Goal: Information Seeking & Learning: Learn about a topic

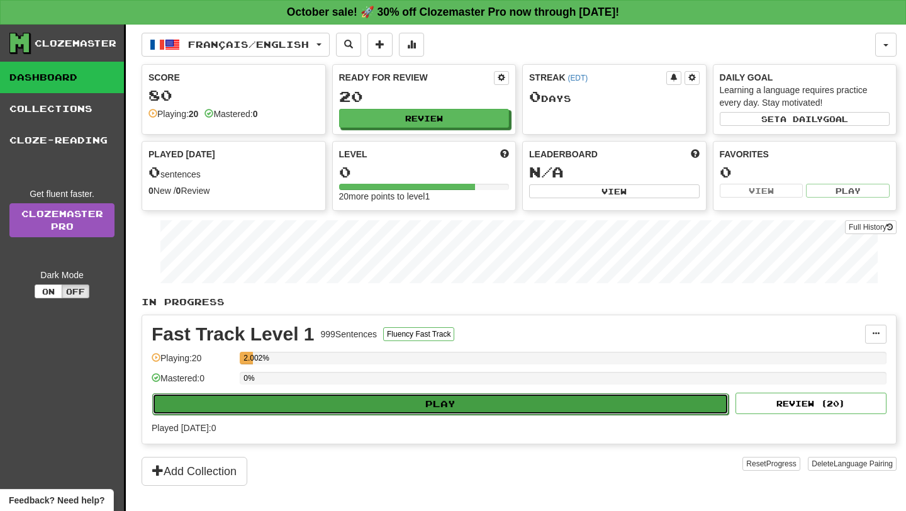
click at [414, 406] on button "Play" at bounding box center [440, 403] width 577 height 21
select select "**"
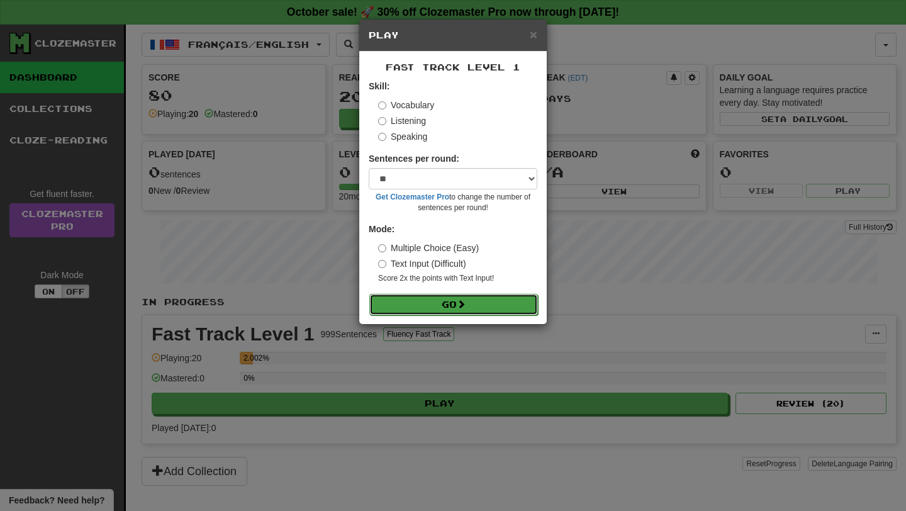
click at [466, 305] on span at bounding box center [461, 304] width 9 height 9
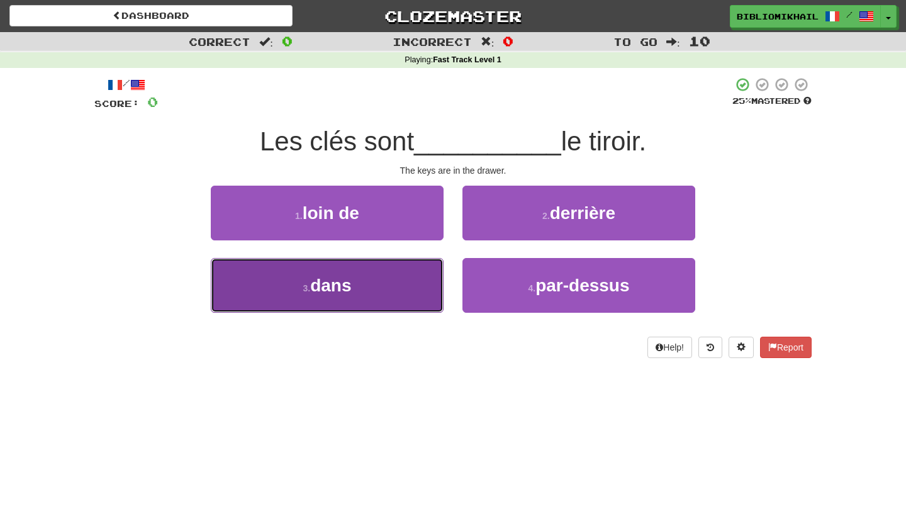
click at [400, 279] on button "3 . dans" at bounding box center [327, 285] width 233 height 55
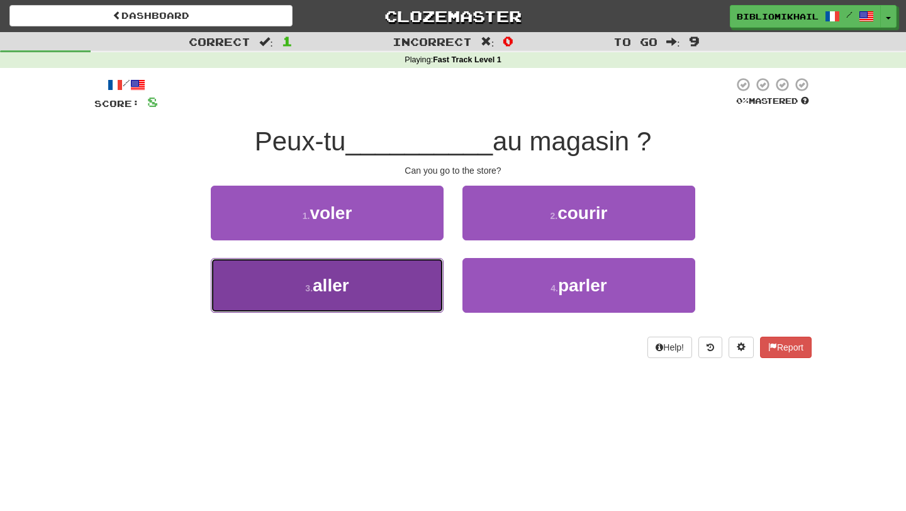
click at [412, 286] on button "3 . aller" at bounding box center [327, 285] width 233 height 55
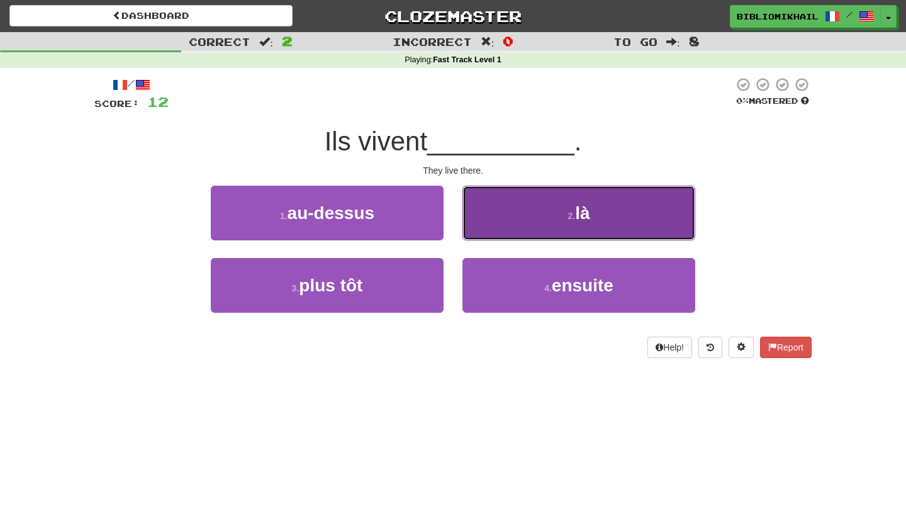
click at [521, 208] on button "2 . là" at bounding box center [579, 213] width 233 height 55
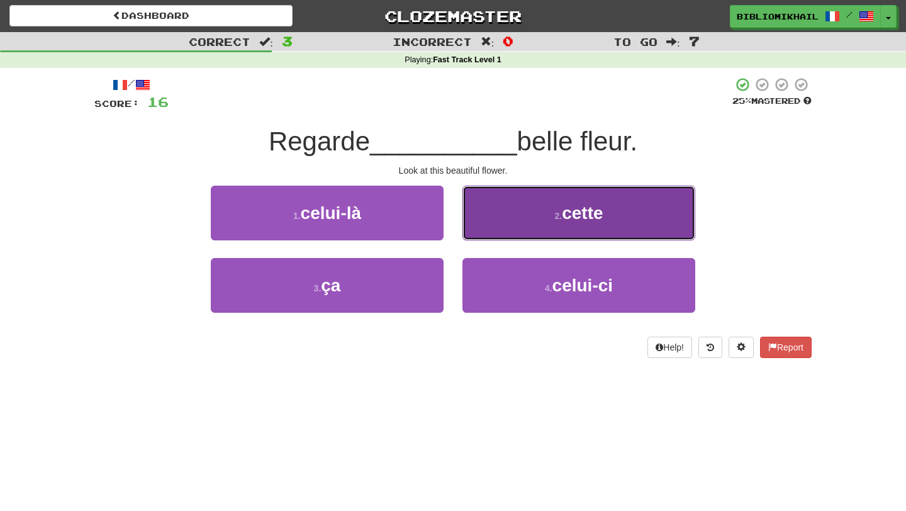
click at [542, 228] on button "2 . cette" at bounding box center [579, 213] width 233 height 55
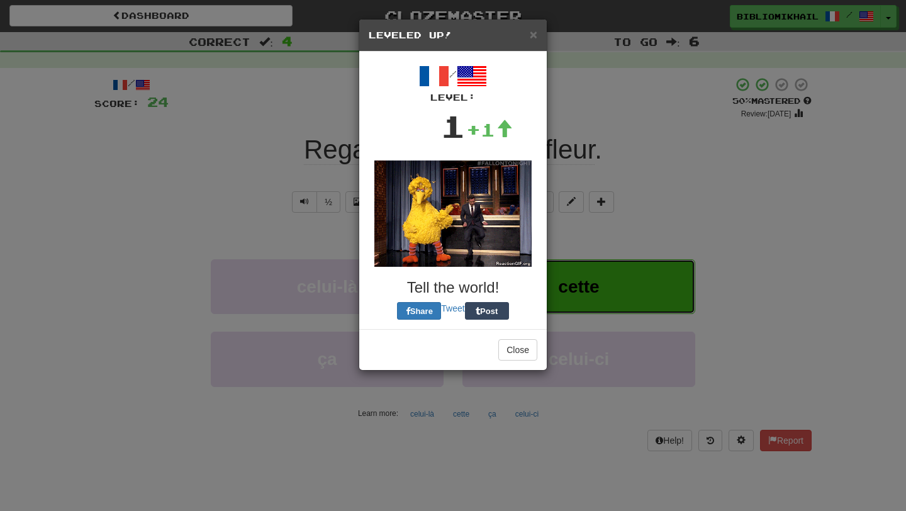
click button "cette" at bounding box center [579, 286] width 233 height 55
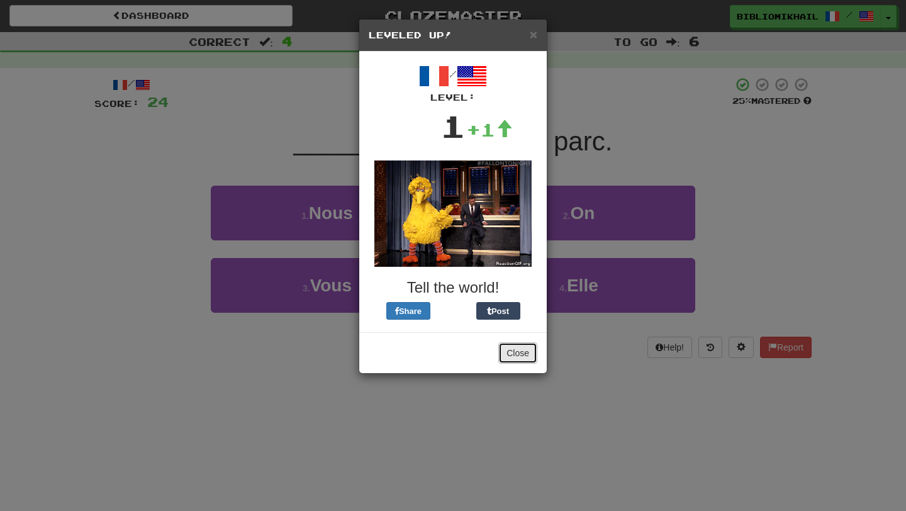
click at [514, 352] on button "Close" at bounding box center [517, 352] width 39 height 21
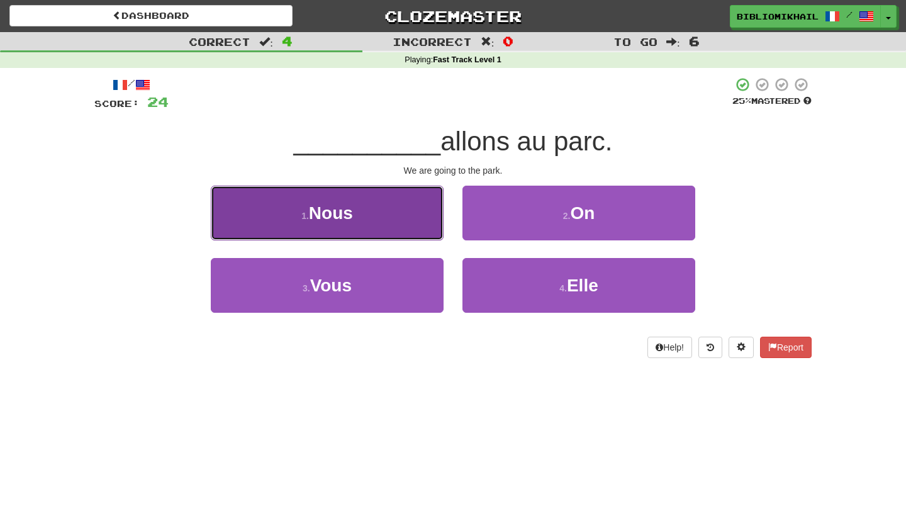
click at [388, 210] on button "1 . Nous" at bounding box center [327, 213] width 233 height 55
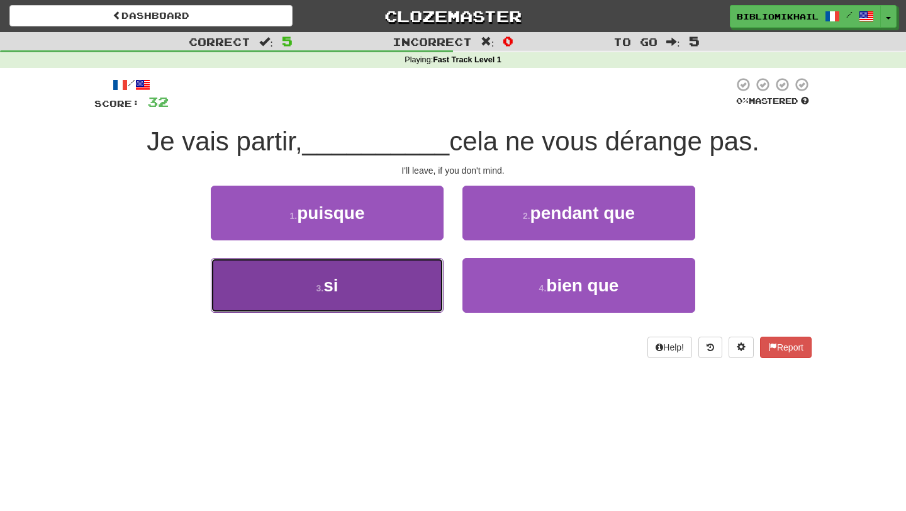
click at [361, 286] on button "3 . si" at bounding box center [327, 285] width 233 height 55
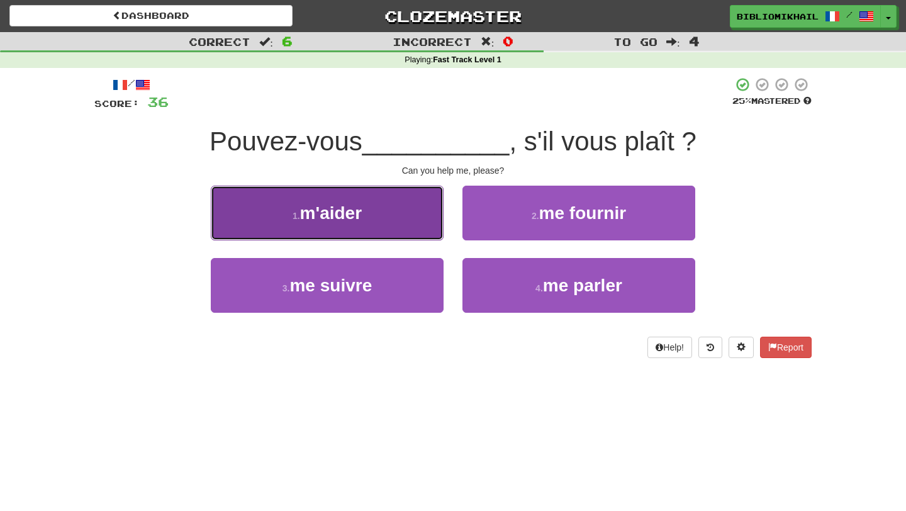
click at [364, 196] on button "1 . m'aider" at bounding box center [327, 213] width 233 height 55
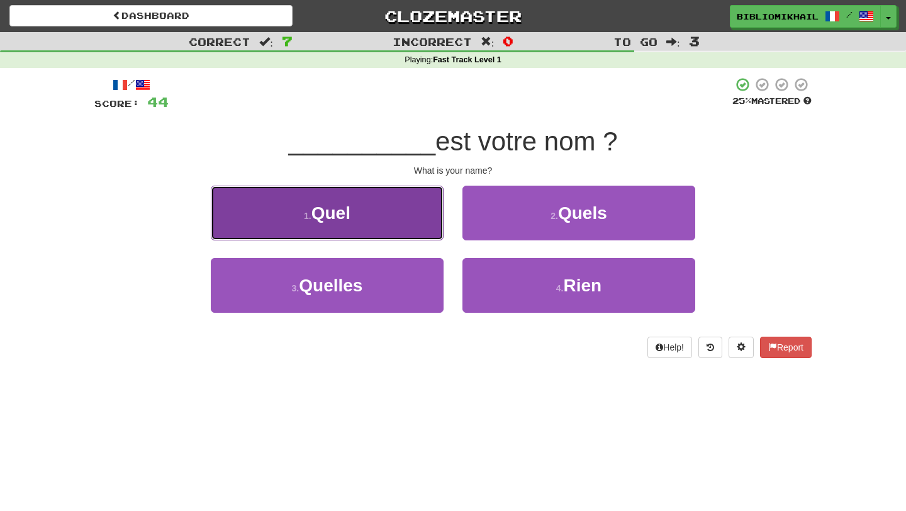
click at [398, 234] on button "1 . Quel" at bounding box center [327, 213] width 233 height 55
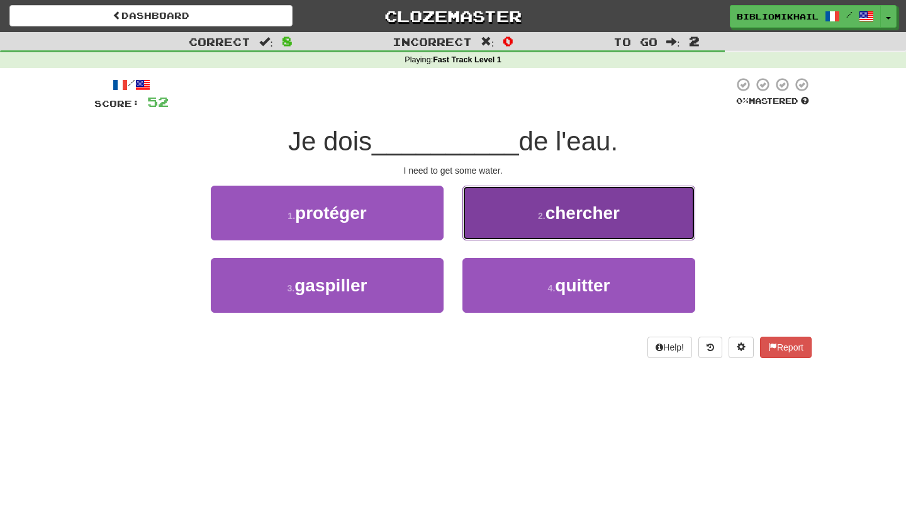
click at [541, 216] on small "2 ." at bounding box center [542, 216] width 8 height 10
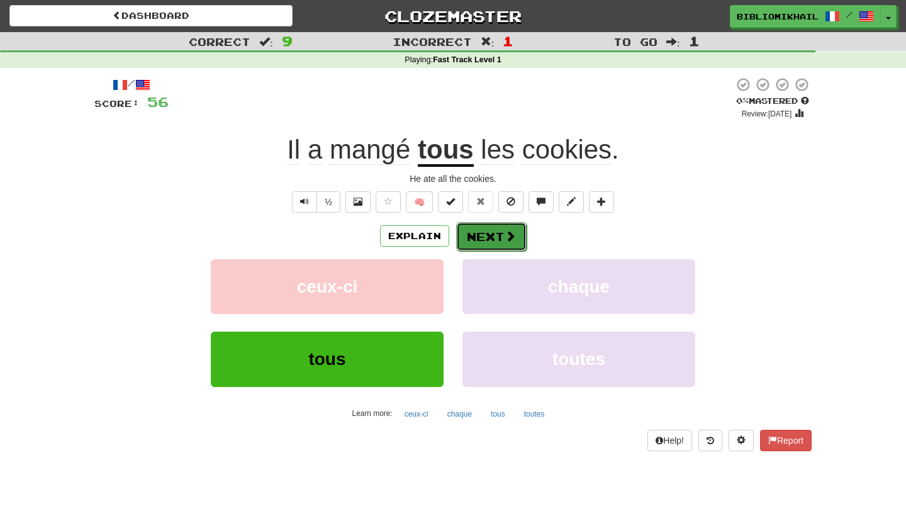
click at [484, 236] on button "Next" at bounding box center [491, 236] width 70 height 29
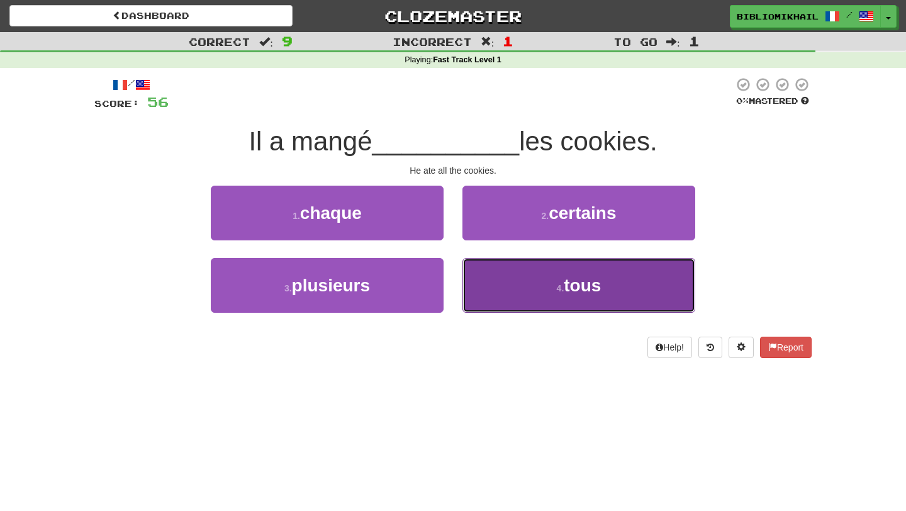
click at [495, 280] on button "4 . tous" at bounding box center [579, 285] width 233 height 55
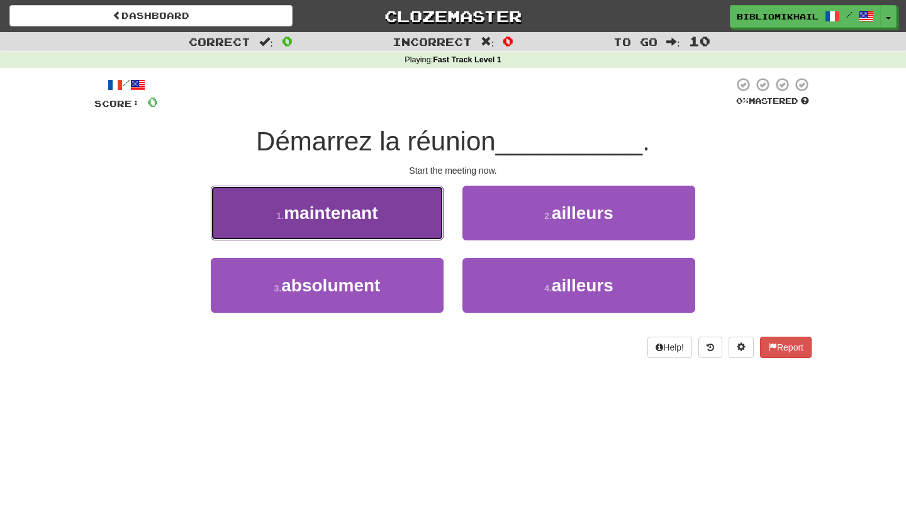
click at [397, 229] on button "1 . maintenant" at bounding box center [327, 213] width 233 height 55
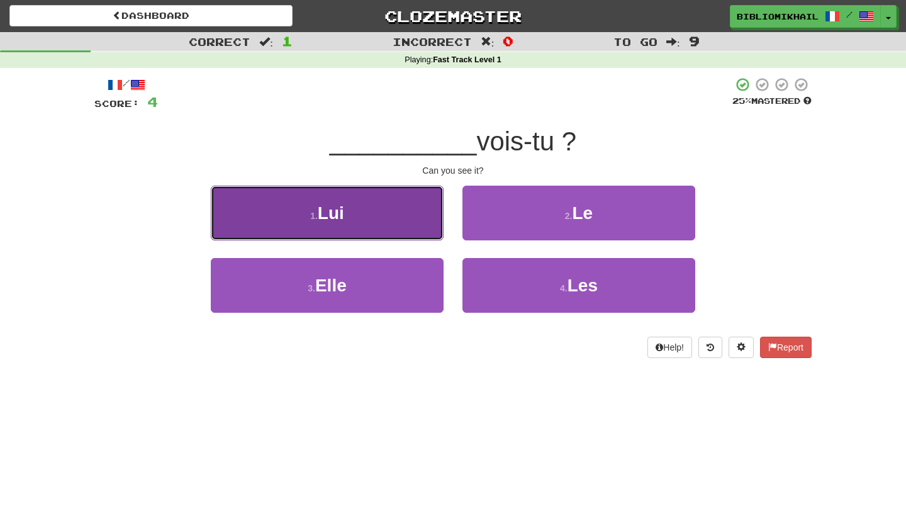
click at [418, 223] on button "1 . Lui" at bounding box center [327, 213] width 233 height 55
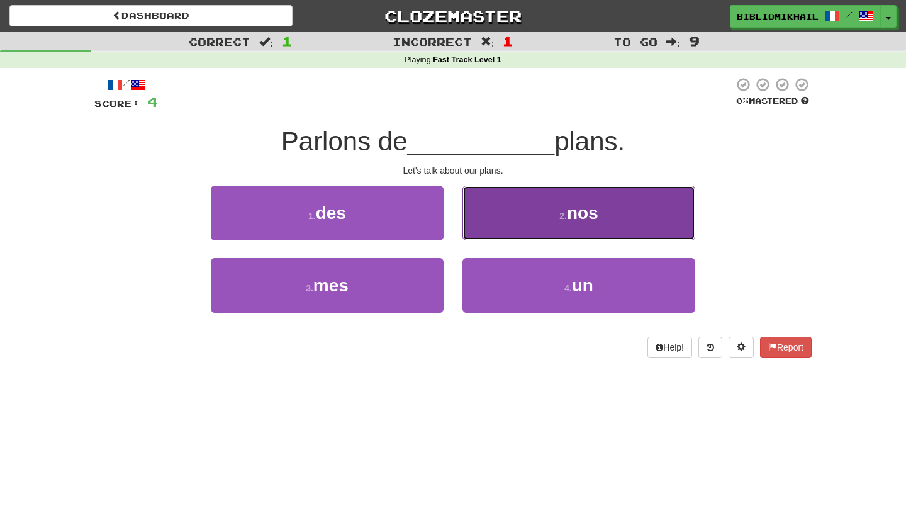
click at [545, 238] on button "2 . nos" at bounding box center [579, 213] width 233 height 55
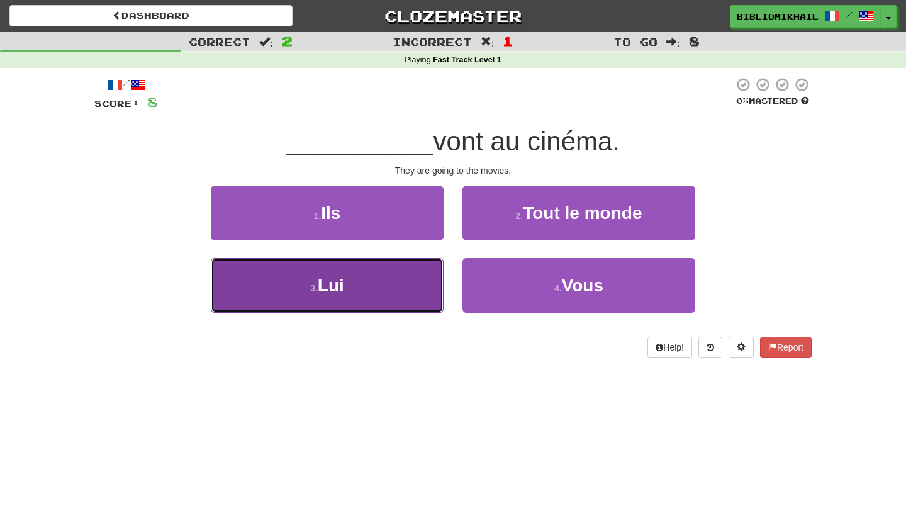
click at [371, 310] on button "3 . Lui" at bounding box center [327, 285] width 233 height 55
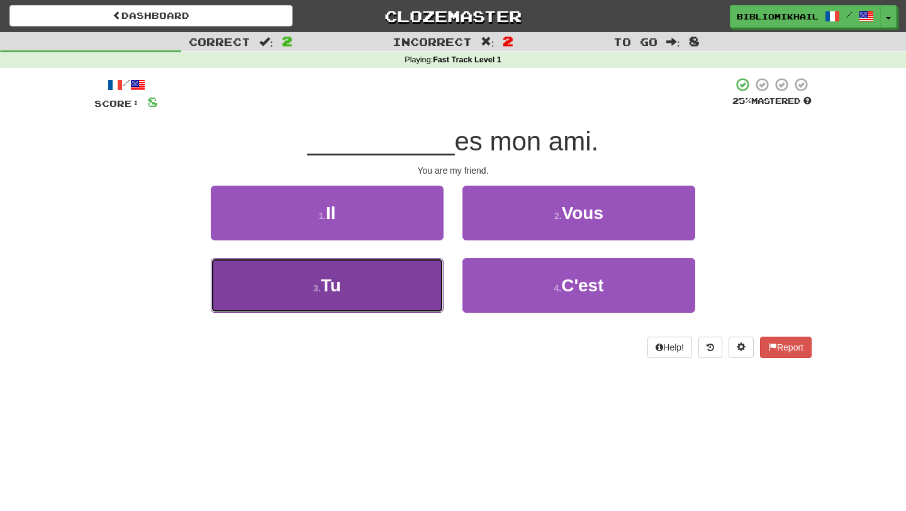
click at [387, 281] on button "3 . Tu" at bounding box center [327, 285] width 233 height 55
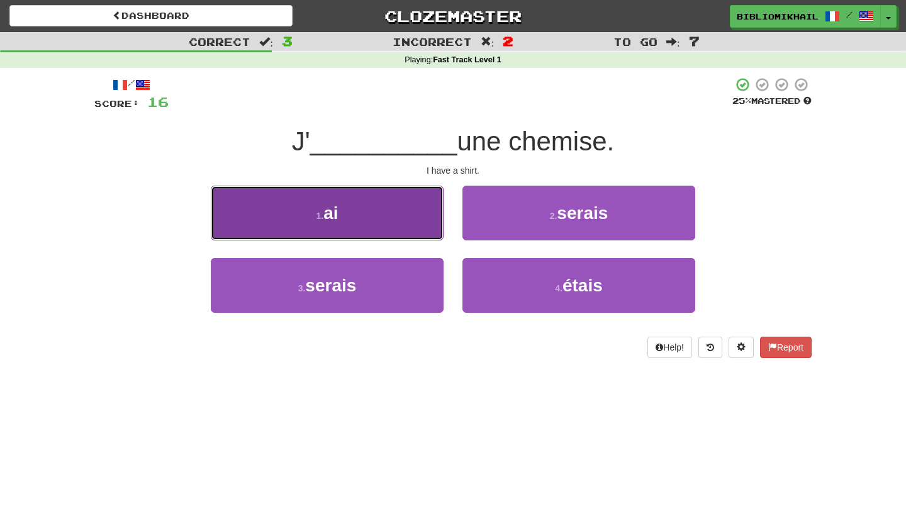
click at [358, 208] on button "1 . ai" at bounding box center [327, 213] width 233 height 55
